Goal: Information Seeking & Learning: Learn about a topic

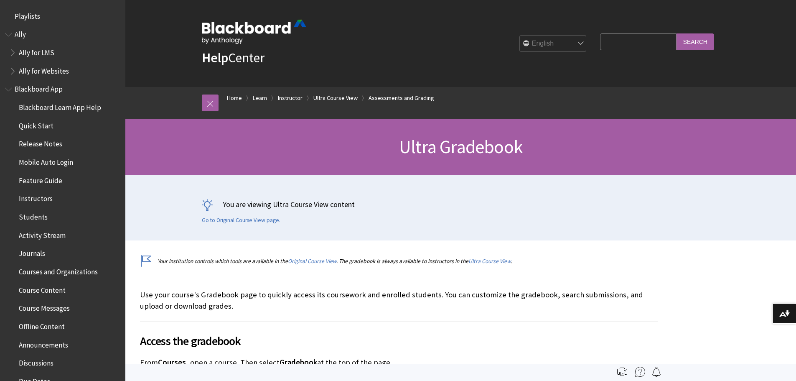
scroll to position [1431, 0]
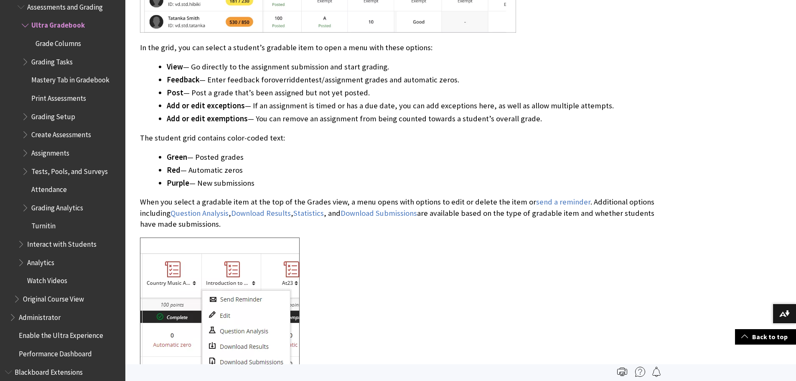
scroll to position [1295, 0]
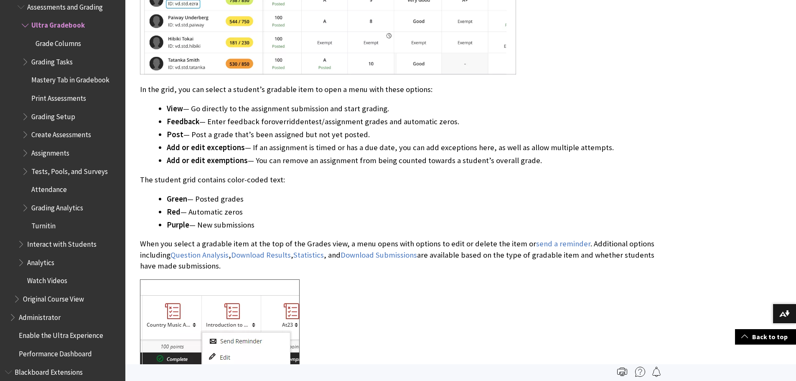
click at [271, 119] on span "overridden" at bounding box center [289, 122] width 37 height 10
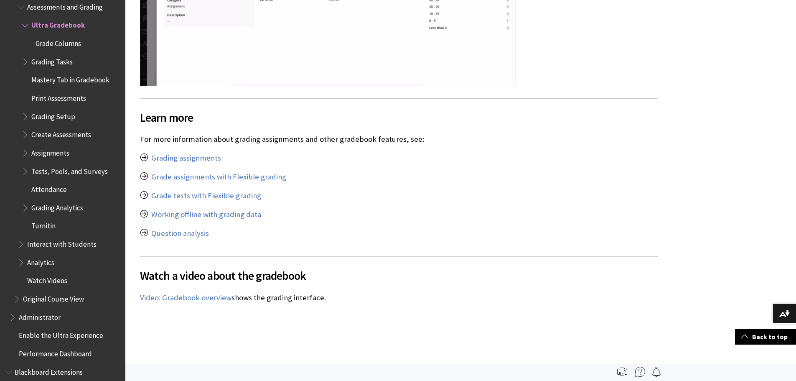
scroll to position [4469, 0]
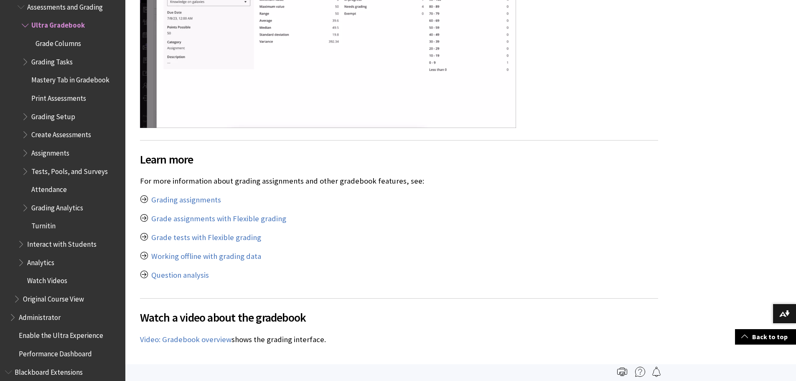
click at [58, 36] on span "Grade Columns" at bounding box center [59, 41] width 46 height 11
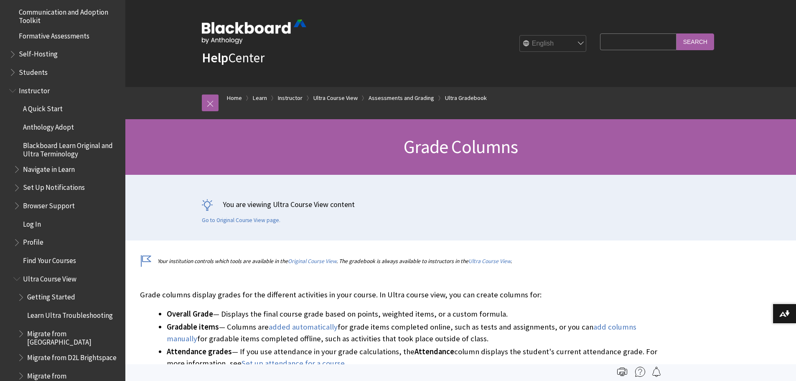
click at [620, 36] on input "Search Query" at bounding box center [638, 41] width 76 height 16
type input "feedback"
click at [676, 33] on input "Search" at bounding box center [695, 41] width 38 height 16
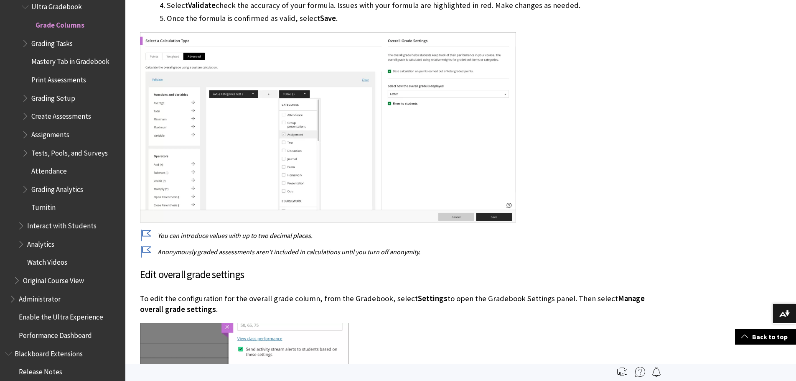
scroll to position [1266, 0]
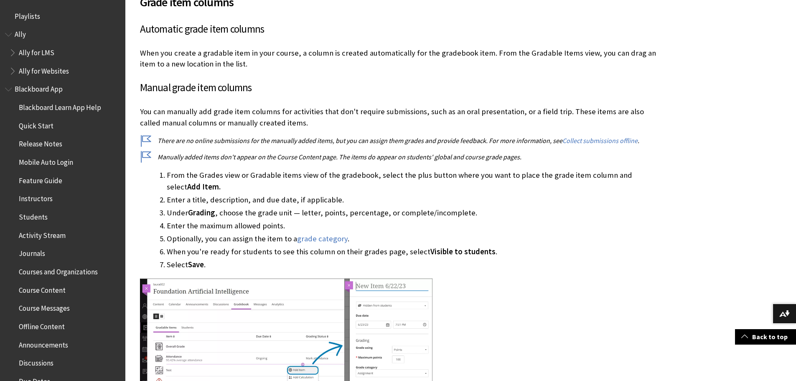
scroll to position [1217, 0]
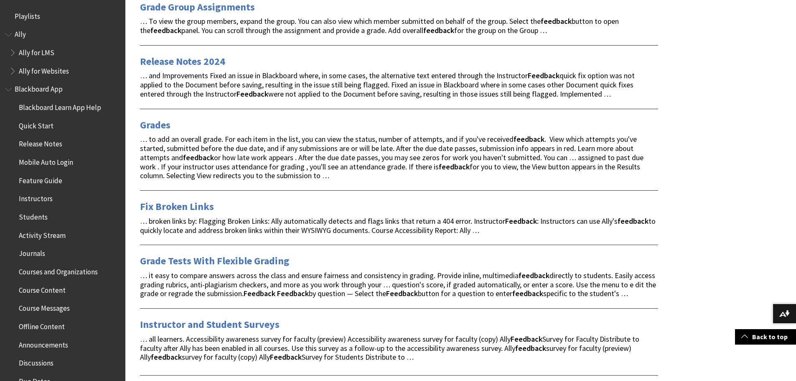
scroll to position [1044, 0]
